Goal: Find specific page/section: Find specific page/section

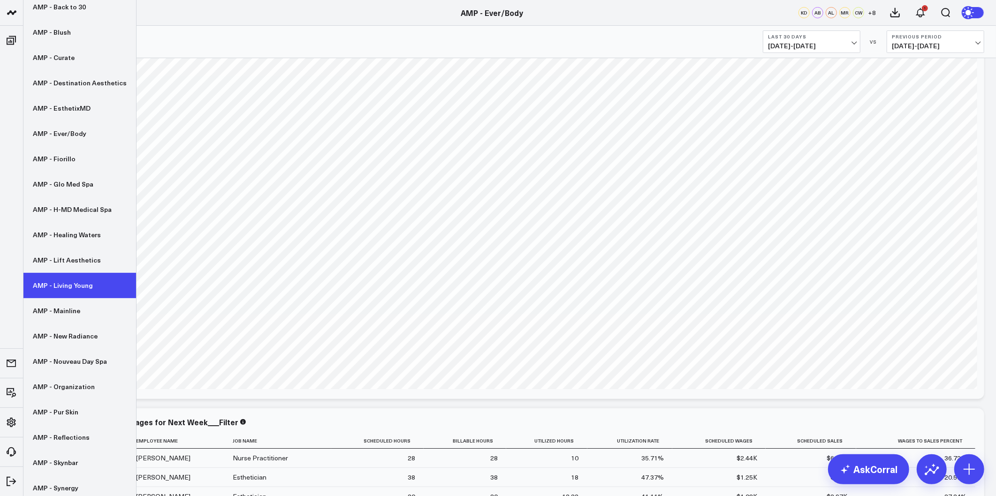
scroll to position [133, 0]
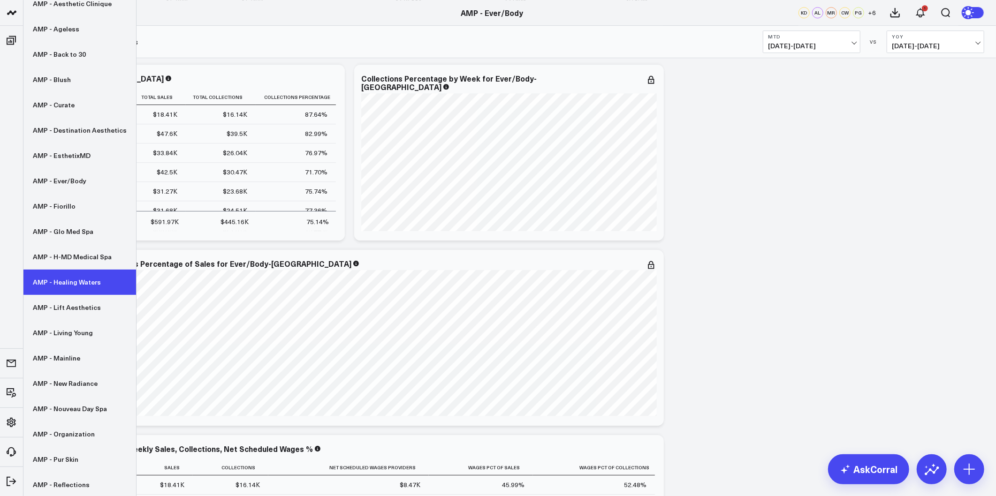
scroll to position [133, 0]
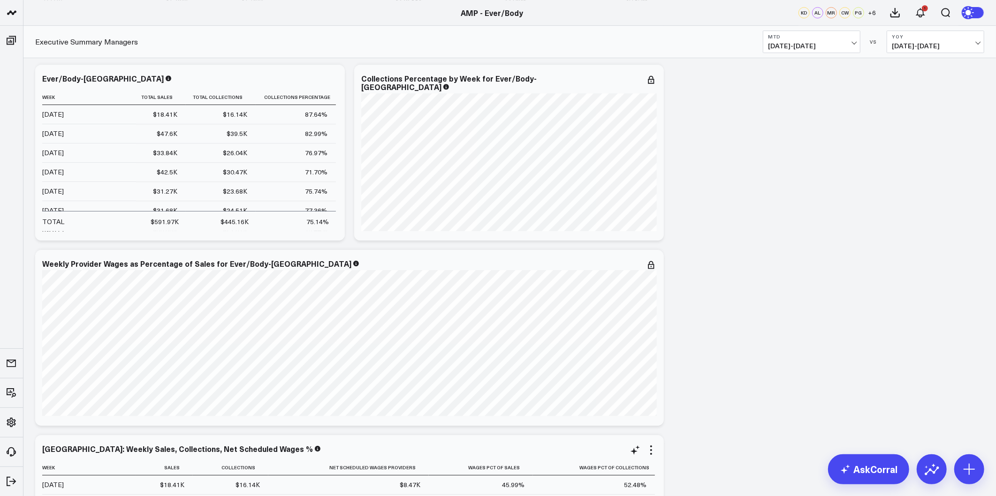
click at [67, 382] on link "AMP - Organization" at bounding box center [79, 383] width 113 height 25
